Goal: Find specific page/section: Find specific page/section

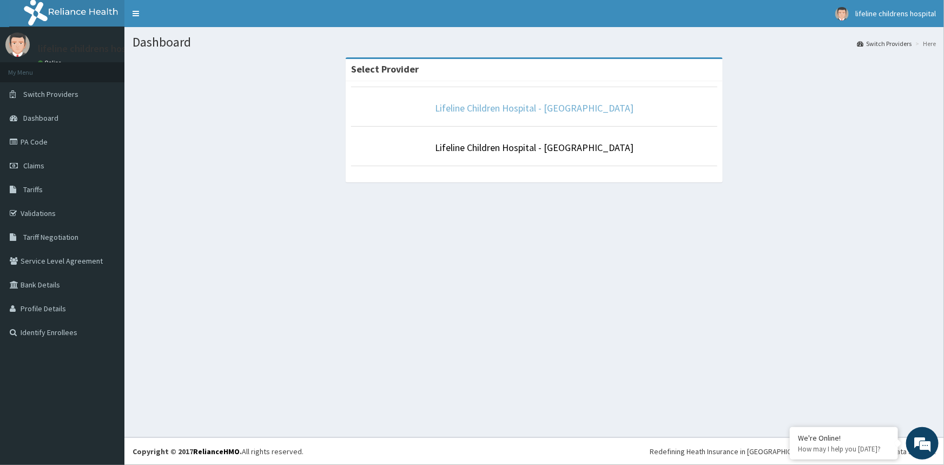
click at [573, 108] on link "Lifeline Children Hospital - Surulere" at bounding box center [534, 108] width 199 height 12
click at [560, 103] on link "Lifeline Children Hospital - Surulere" at bounding box center [534, 108] width 199 height 12
click at [559, 100] on li "Lifeline Children Hospital - Surulere" at bounding box center [534, 107] width 367 height 40
click at [586, 108] on link "Lifeline Children Hospital - Surulere" at bounding box center [534, 108] width 199 height 12
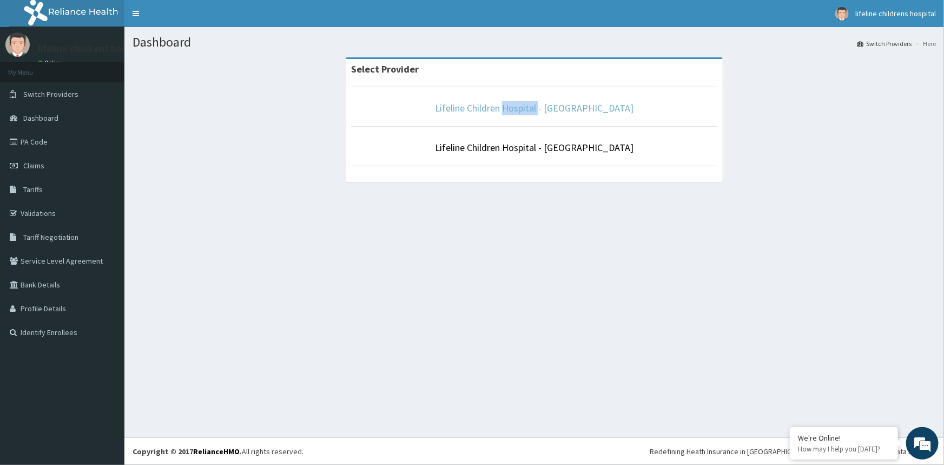
click at [598, 104] on link "Lifeline Children Hospital - Surulere" at bounding box center [534, 108] width 199 height 12
click at [849, 168] on div "Select Provider Lifeline Children Hospital - Surulere Lifeline Children Hospita…" at bounding box center [535, 124] width 804 height 135
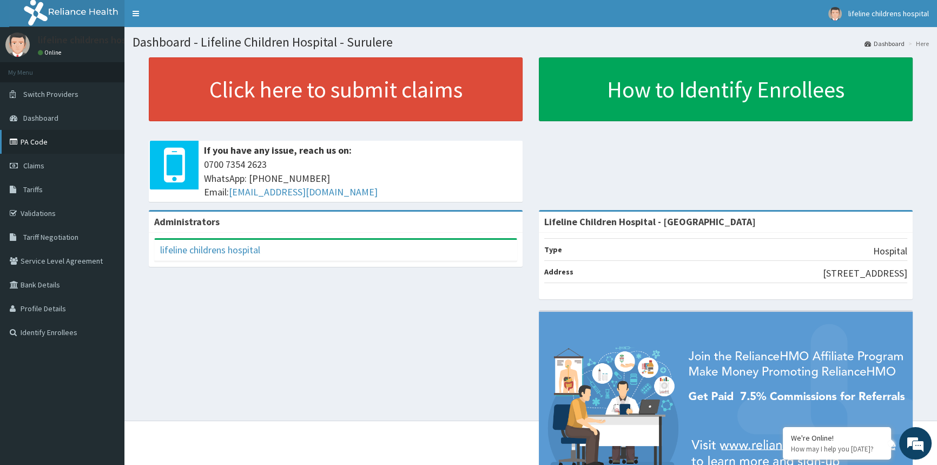
click at [45, 140] on link "PA Code" at bounding box center [62, 142] width 124 height 24
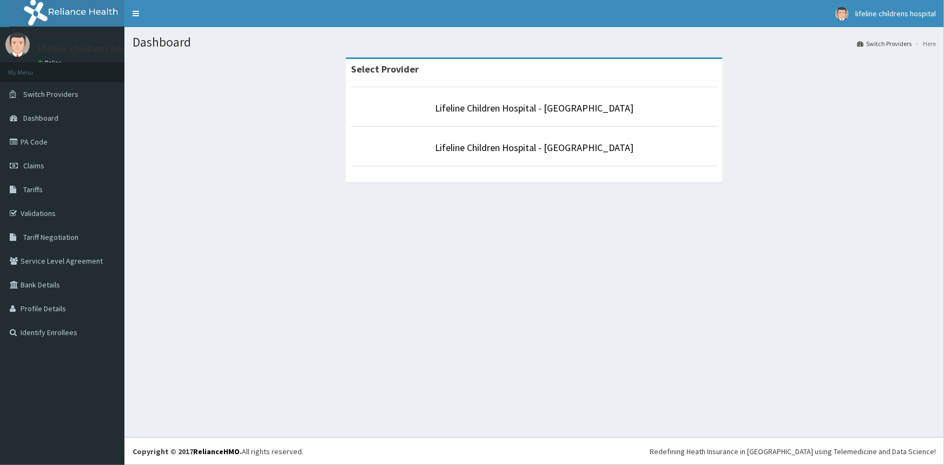
click at [566, 139] on li "Lifeline Children Hospital - [GEOGRAPHIC_DATA]" at bounding box center [534, 146] width 367 height 40
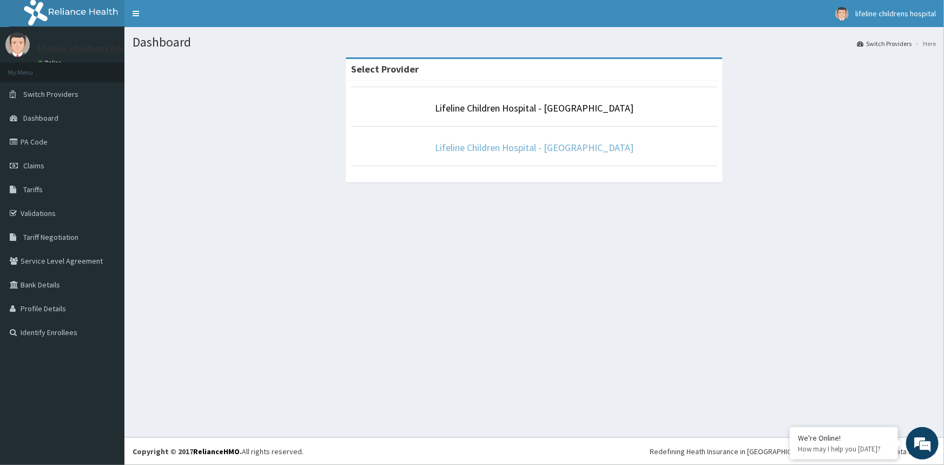
click at [564, 147] on link "Lifeline Children Hospital - [GEOGRAPHIC_DATA]" at bounding box center [534, 147] width 199 height 12
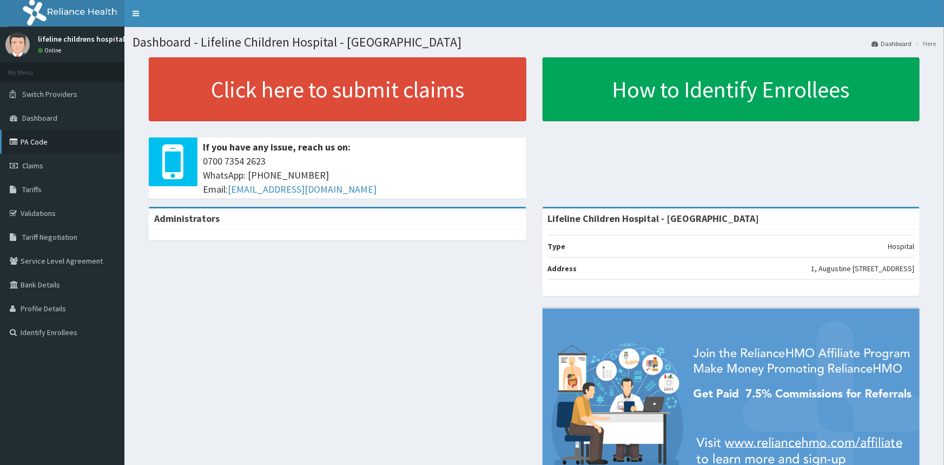
click at [35, 141] on link "PA Code" at bounding box center [62, 142] width 124 height 24
